Goal: Task Accomplishment & Management: Manage account settings

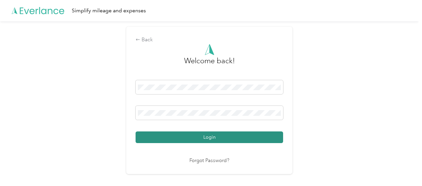
click at [204, 133] on button "Login" at bounding box center [208, 137] width 147 height 12
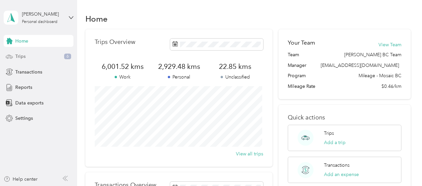
click at [17, 57] on span "Trips" at bounding box center [20, 56] width 10 height 7
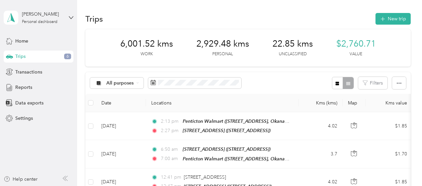
drag, startPoint x: 52, startPoint y: 36, endPoint x: 55, endPoint y: 29, distance: 7.8
click at [53, 34] on div "[PERSON_NAME] Personal dashboard Home Trips 6 Transactions Reports Data exports…" at bounding box center [39, 62] width 70 height 124
click at [72, 17] on icon at bounding box center [71, 17] width 4 height 2
click at [24, 54] on div "Log out" at bounding box center [23, 50] width 26 height 7
